Goal: Navigation & Orientation: Find specific page/section

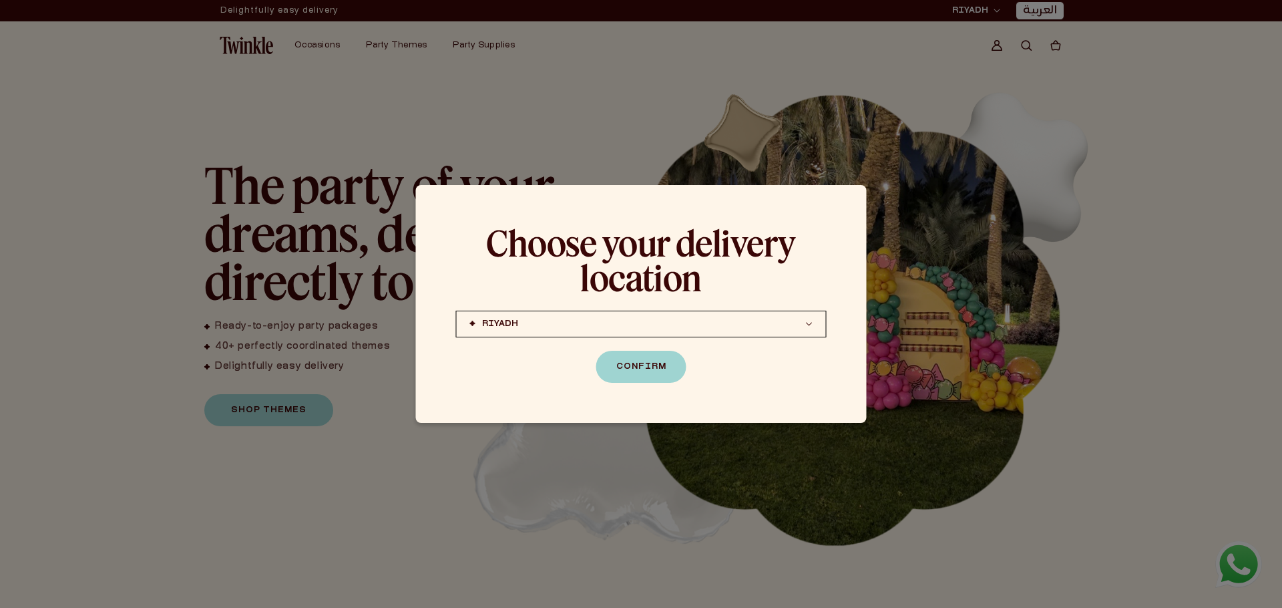
click at [654, 329] on button "[PERSON_NAME] (coming soon) [GEOGRAPHIC_DATA] (coming soon)" at bounding box center [641, 324] width 371 height 27
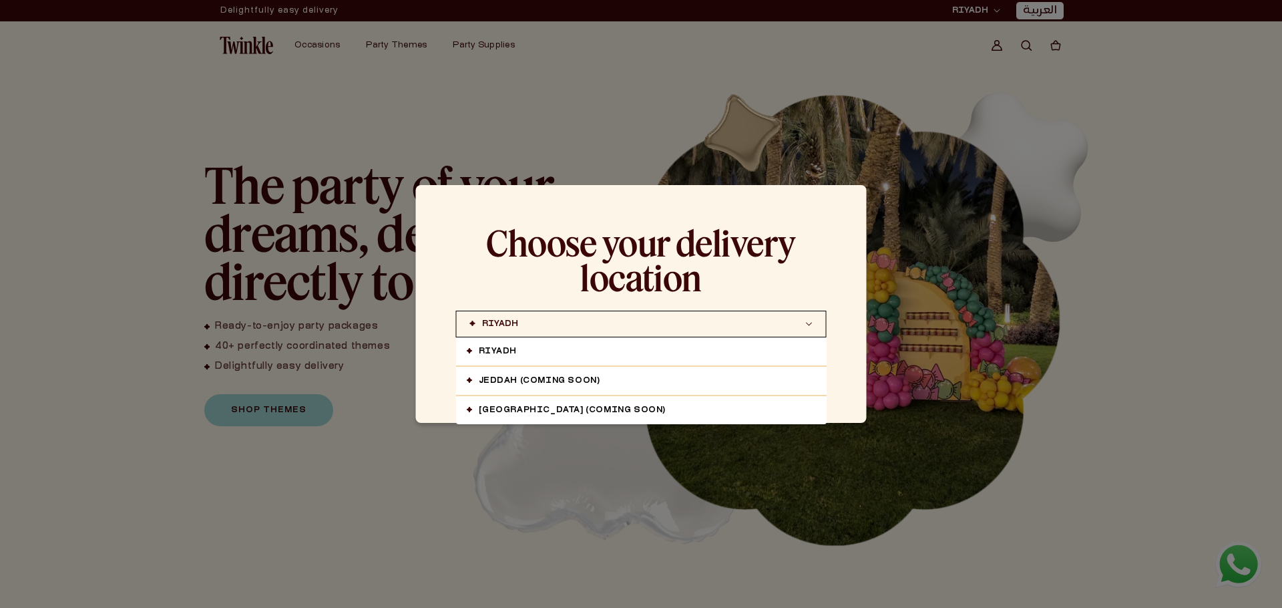
click at [666, 306] on div "Choose your delivery location [PERSON_NAME] (coming soon) [GEOGRAPHIC_DATA] (co…" at bounding box center [641, 304] width 451 height 238
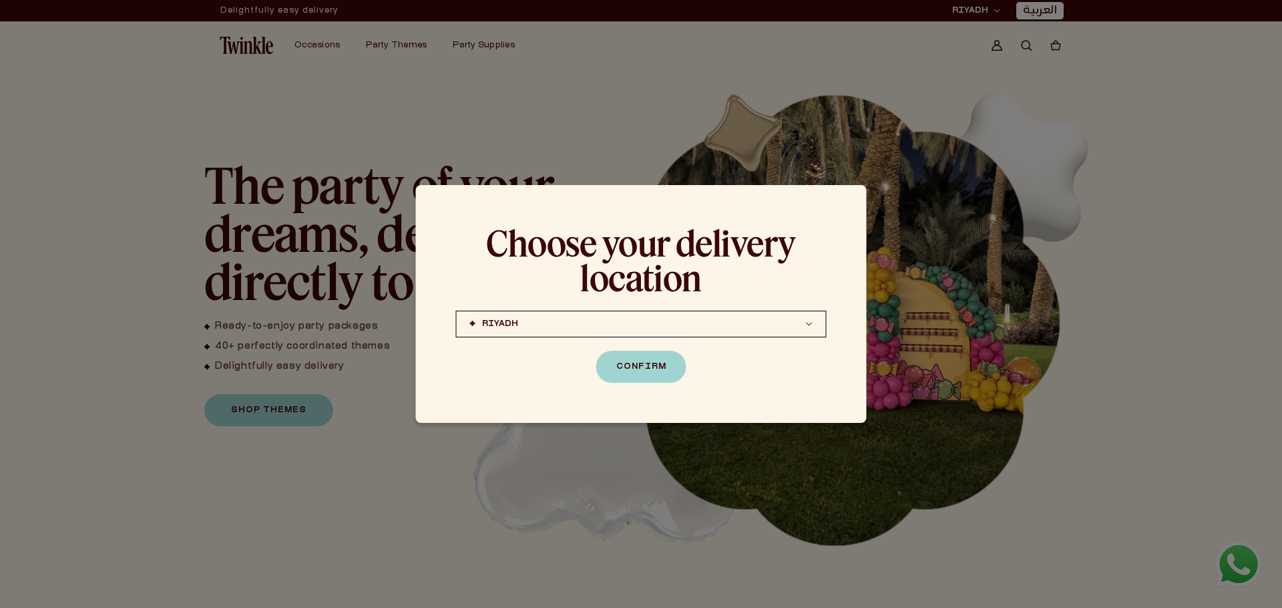
click at [639, 387] on div "Choose your delivery location [PERSON_NAME] (coming soon) [GEOGRAPHIC_DATA] (co…" at bounding box center [641, 304] width 451 height 238
click at [653, 375] on button "Confirm" at bounding box center [641, 367] width 90 height 32
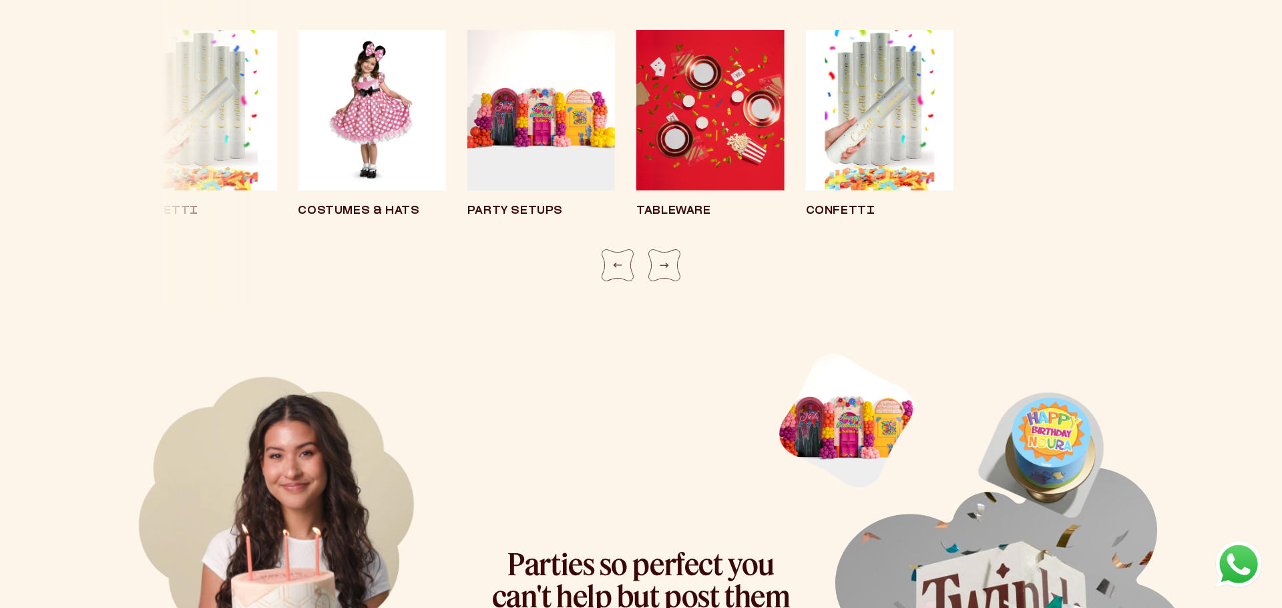
scroll to position [3336, 0]
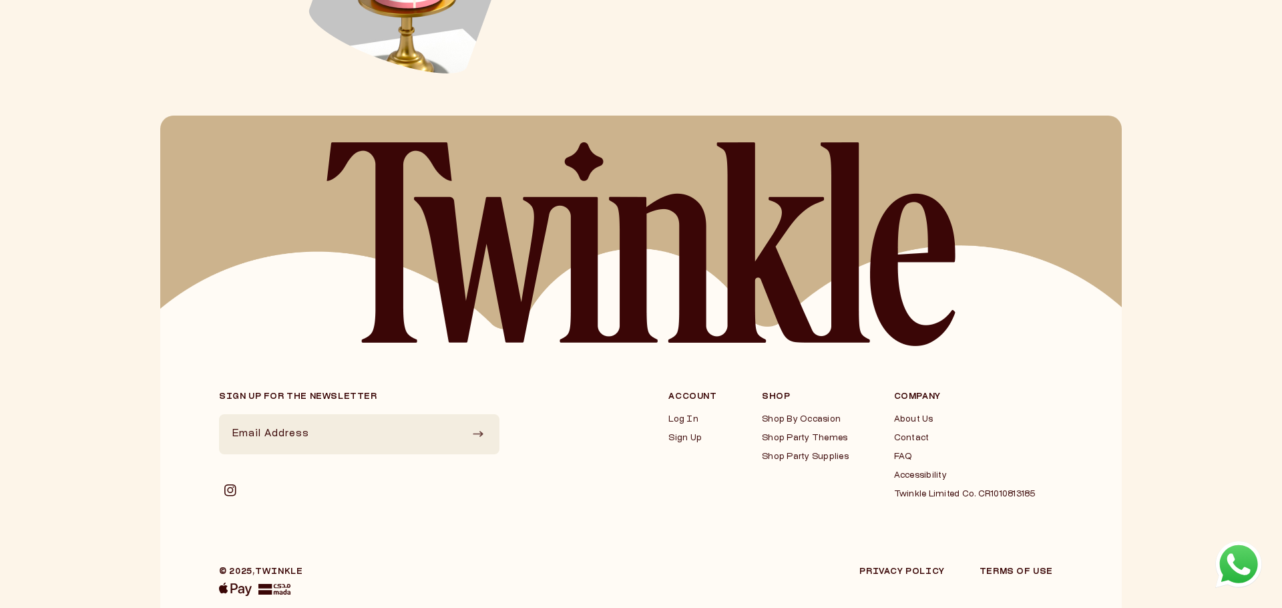
scroll to position [3336, 0]
